Goal: Information Seeking & Learning: Learn about a topic

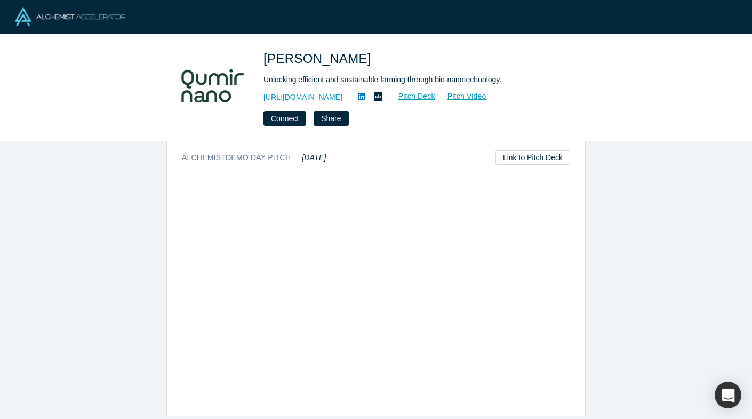
scroll to position [571, 0]
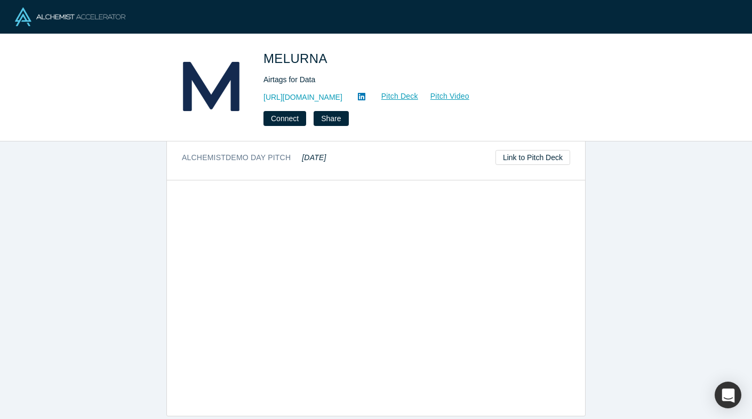
scroll to position [404, 0]
